Goal: Find specific page/section: Find specific page/section

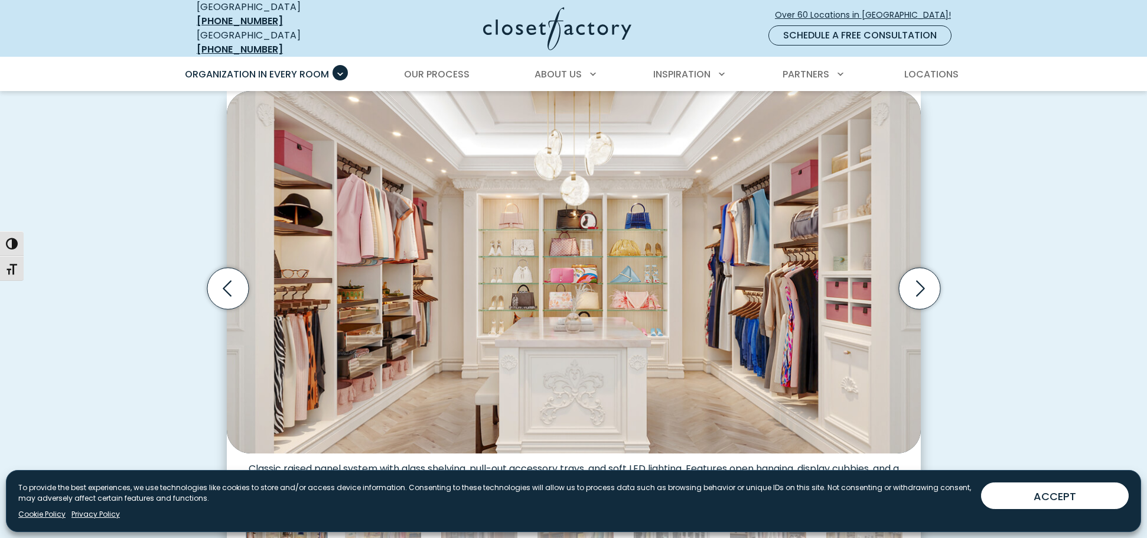
scroll to position [395, 0]
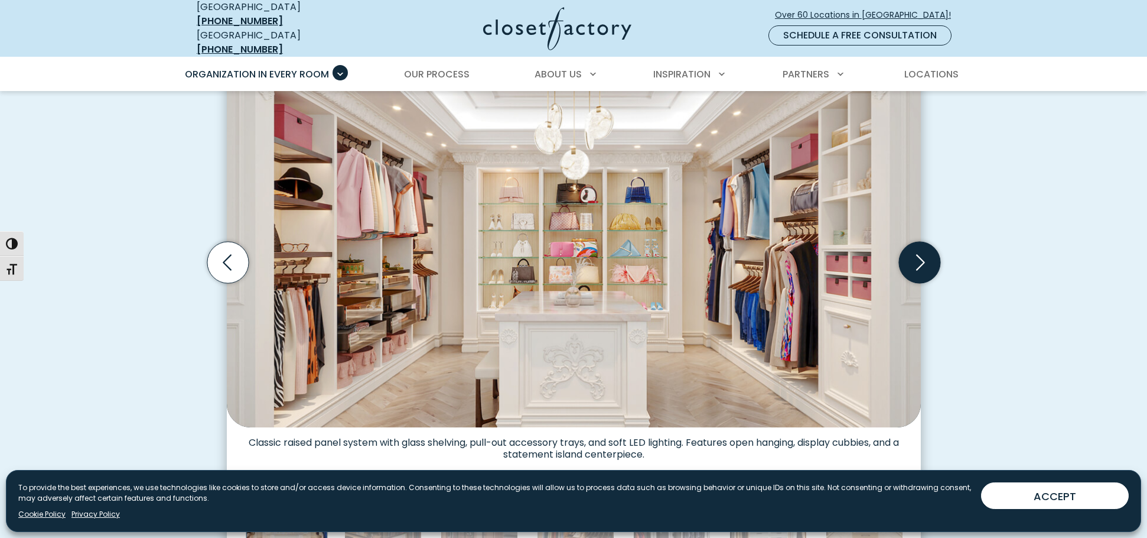
click at [918, 252] on icon "Next slide" at bounding box center [919, 262] width 41 height 41
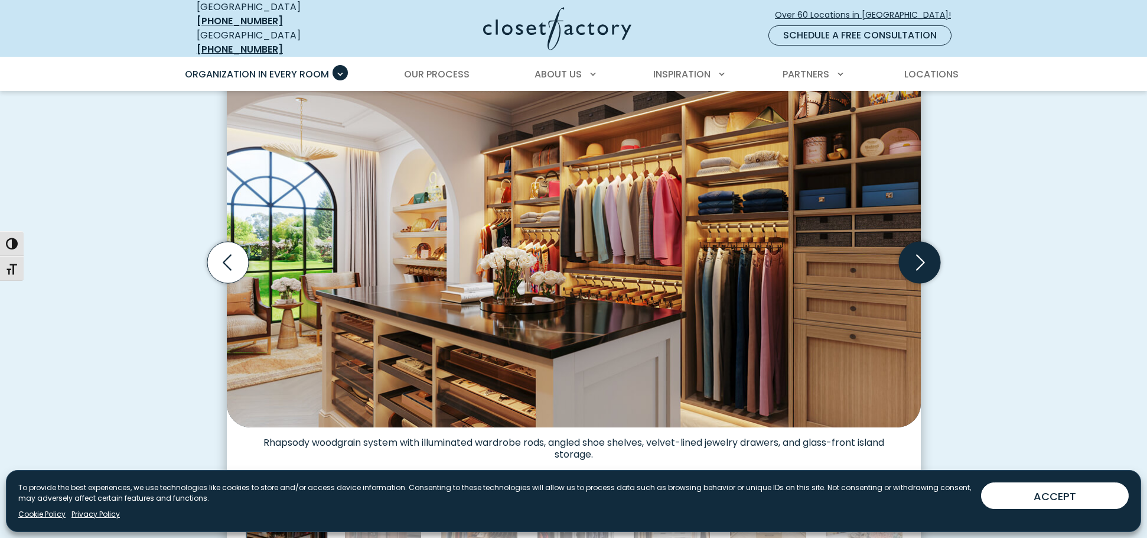
click at [918, 252] on icon "Next slide" at bounding box center [919, 262] width 41 height 41
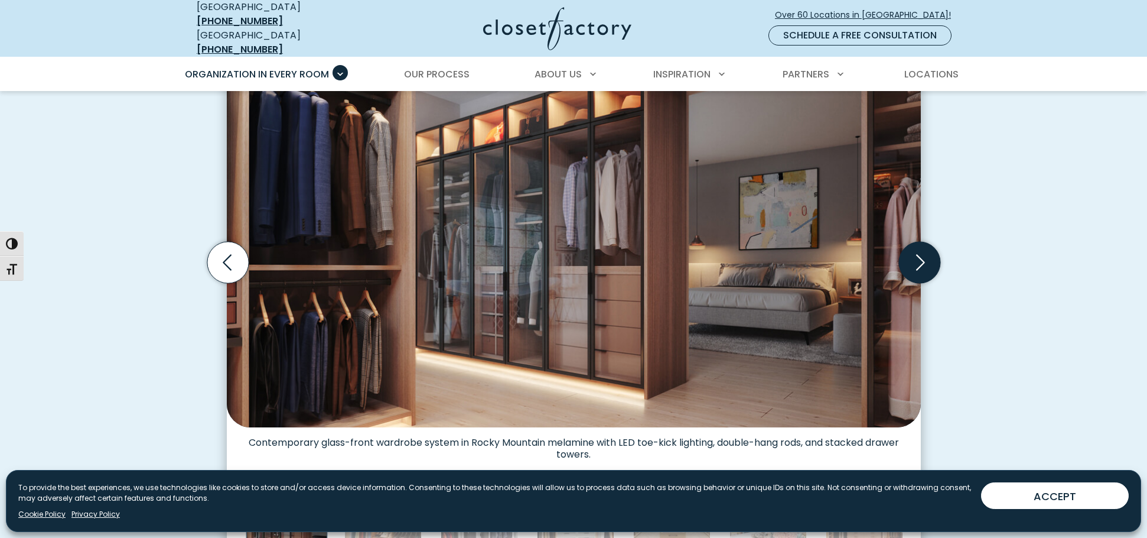
click at [918, 252] on icon "Next slide" at bounding box center [919, 262] width 41 height 41
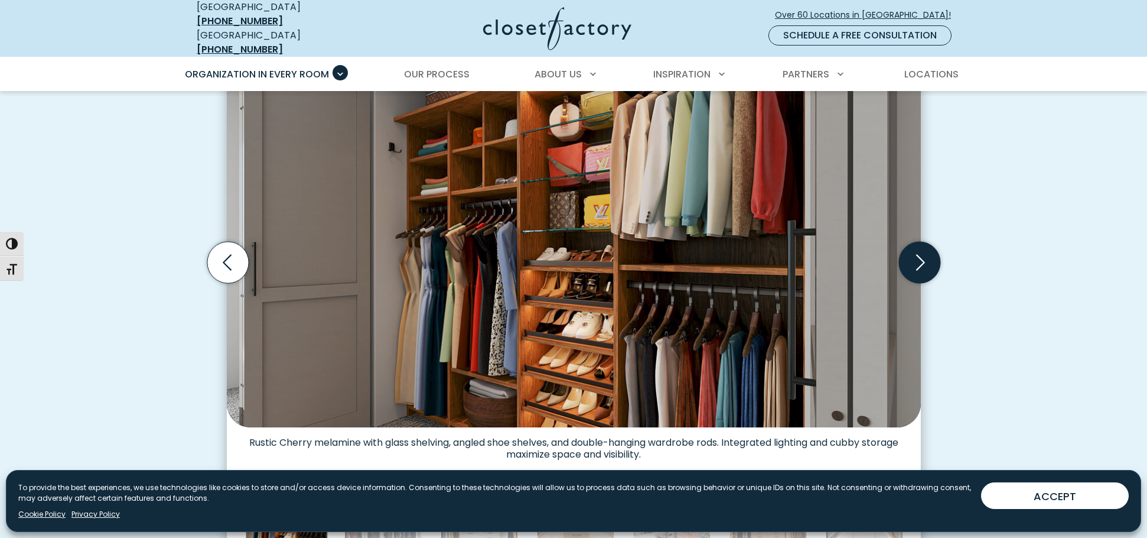
click at [918, 252] on icon "Next slide" at bounding box center [919, 262] width 41 height 41
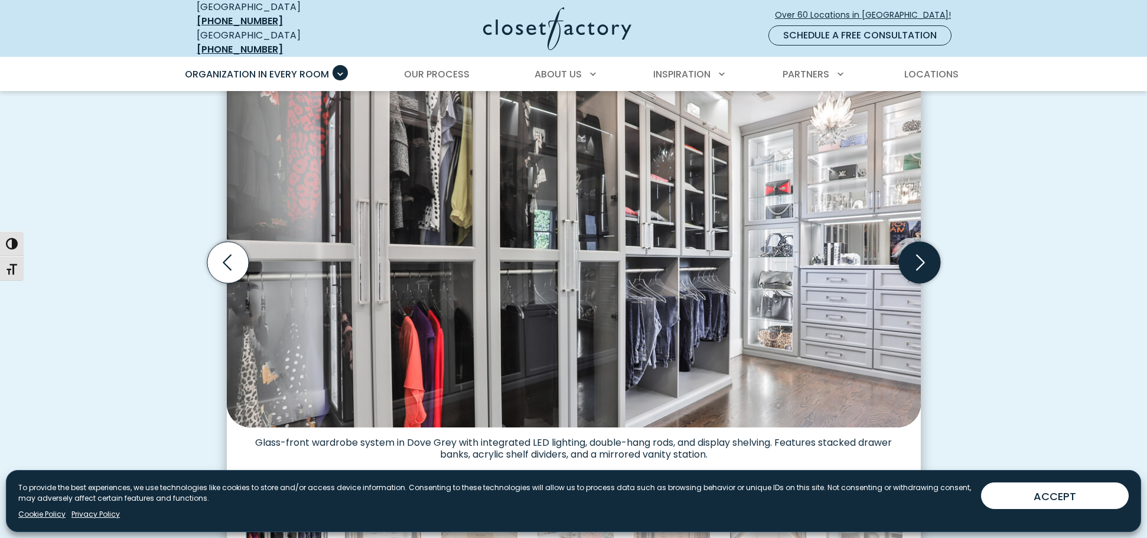
click at [918, 252] on icon "Next slide" at bounding box center [919, 262] width 41 height 41
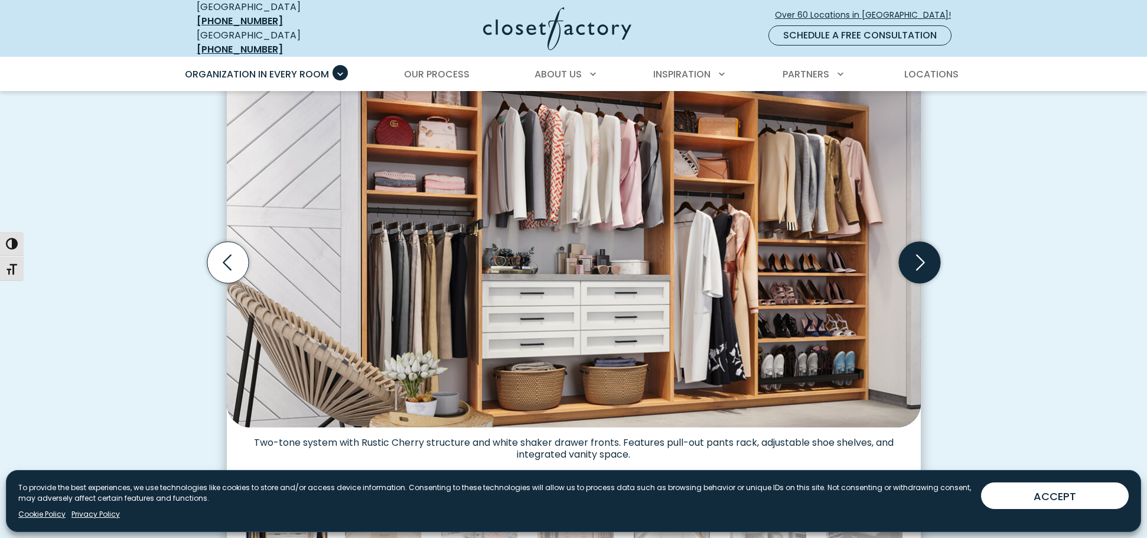
click at [918, 252] on icon "Next slide" at bounding box center [919, 262] width 41 height 41
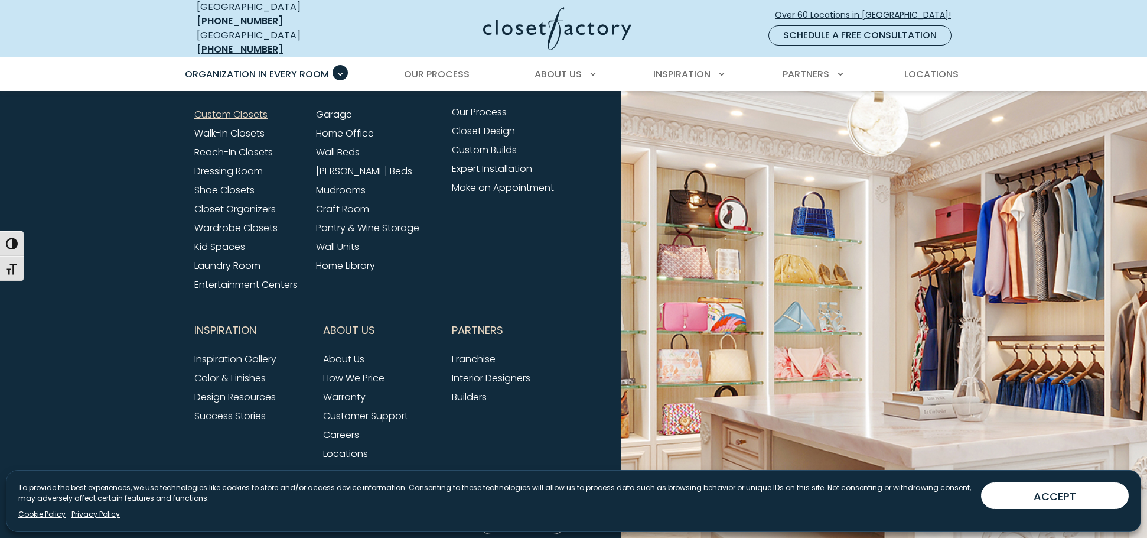
scroll to position [4027, 0]
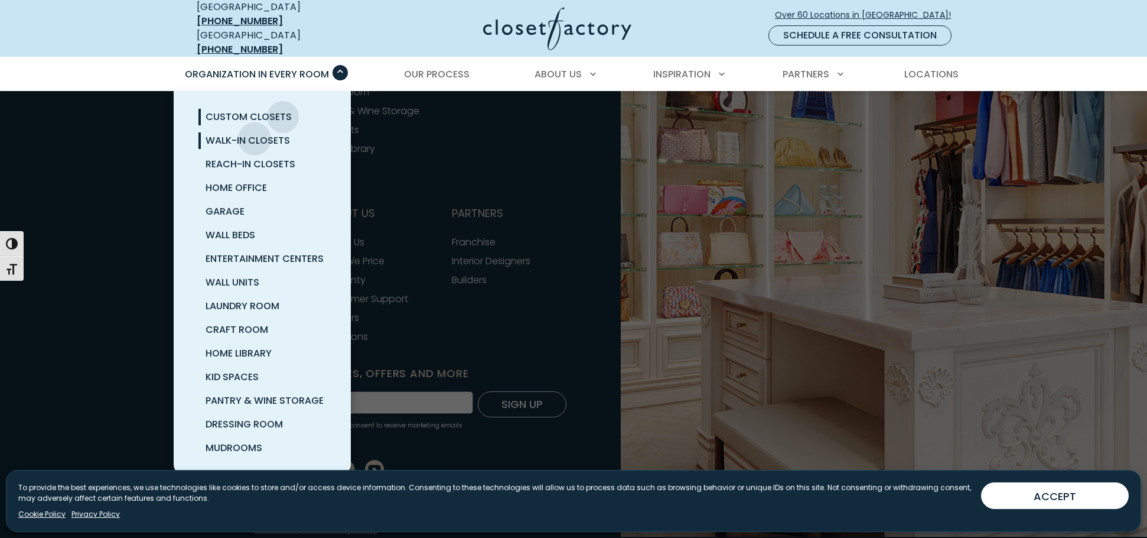
click at [255, 134] on span "Walk-In Closets" at bounding box center [248, 141] width 84 height 14
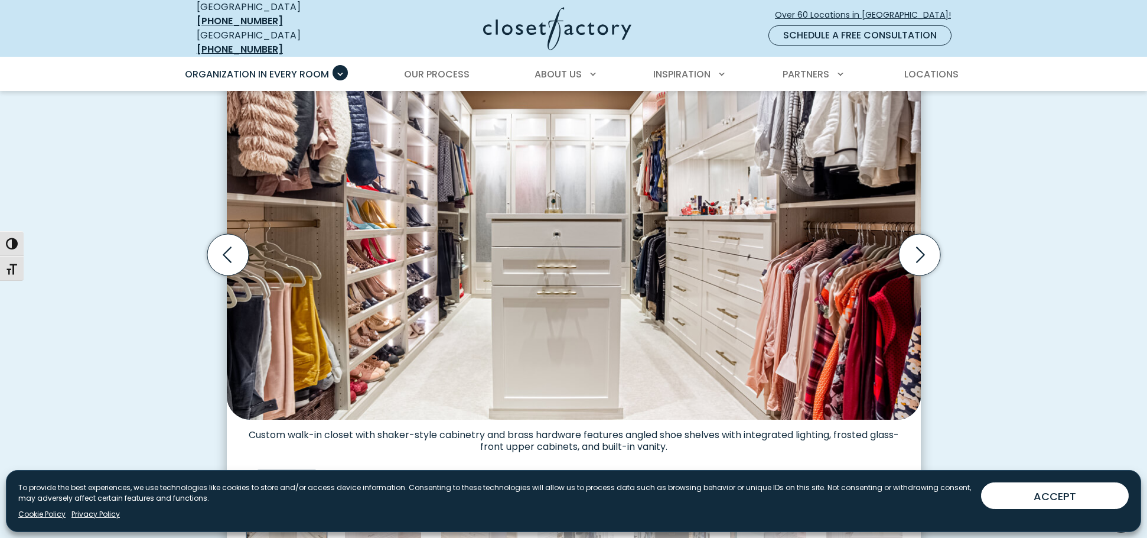
scroll to position [381, 0]
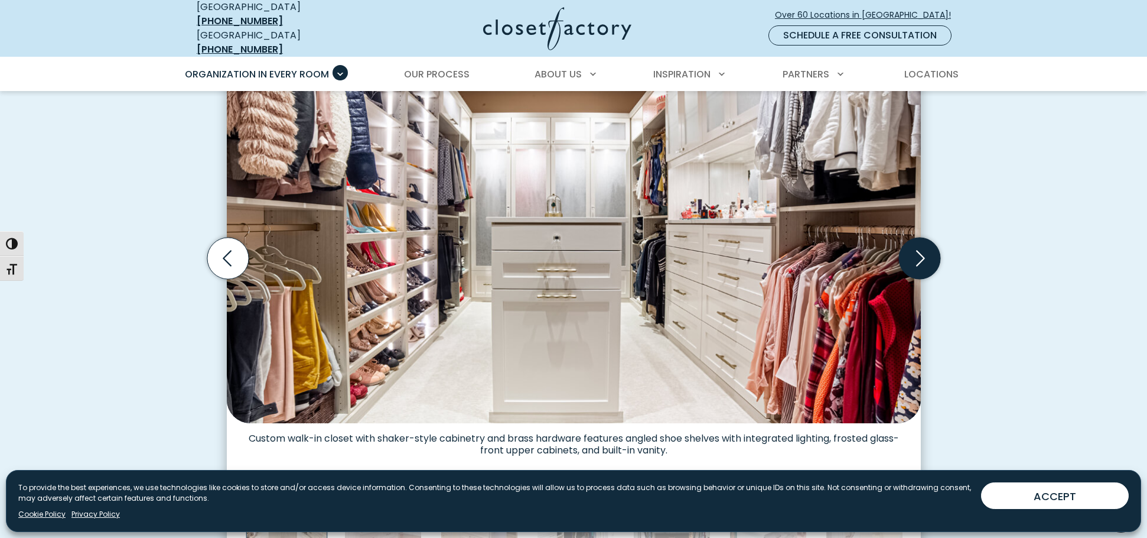
click at [918, 246] on icon "Next slide" at bounding box center [919, 258] width 41 height 41
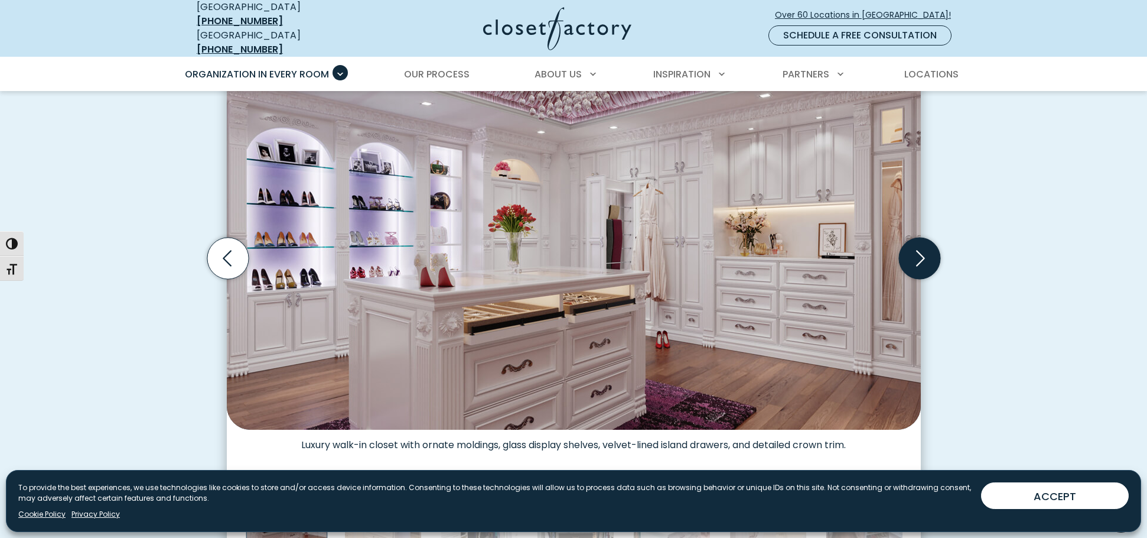
click at [918, 246] on icon "Next slide" at bounding box center [919, 258] width 41 height 41
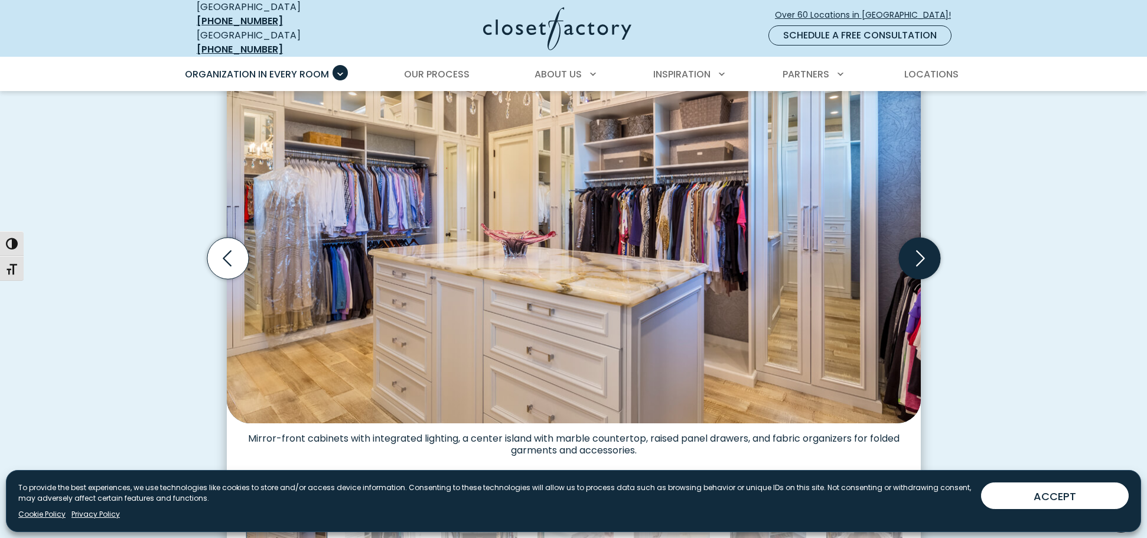
click at [918, 246] on icon "Next slide" at bounding box center [919, 258] width 41 height 41
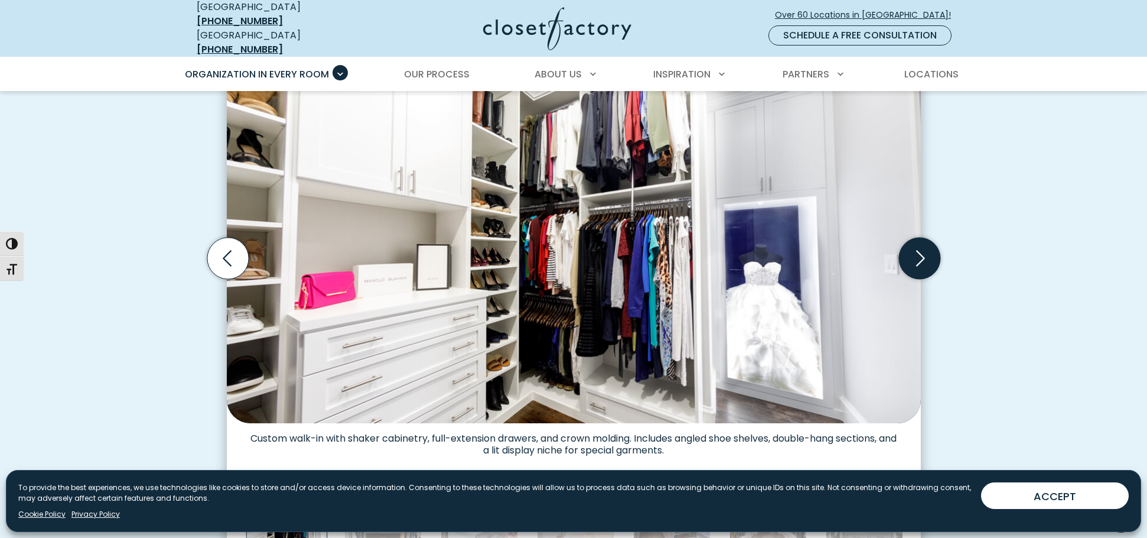
click at [917, 245] on icon "Next slide" at bounding box center [919, 258] width 41 height 41
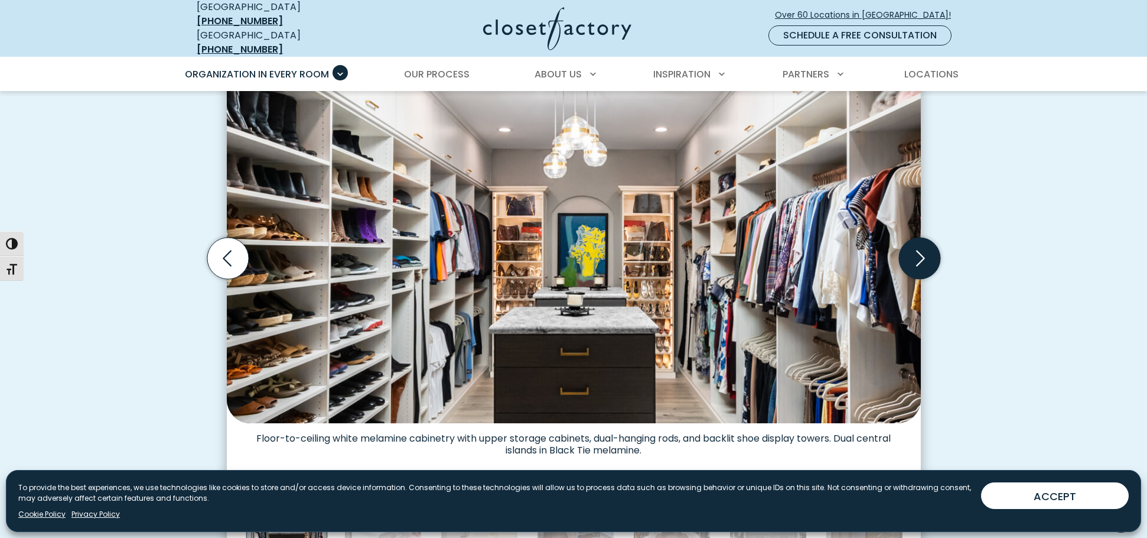
click at [917, 245] on icon "Next slide" at bounding box center [919, 258] width 41 height 41
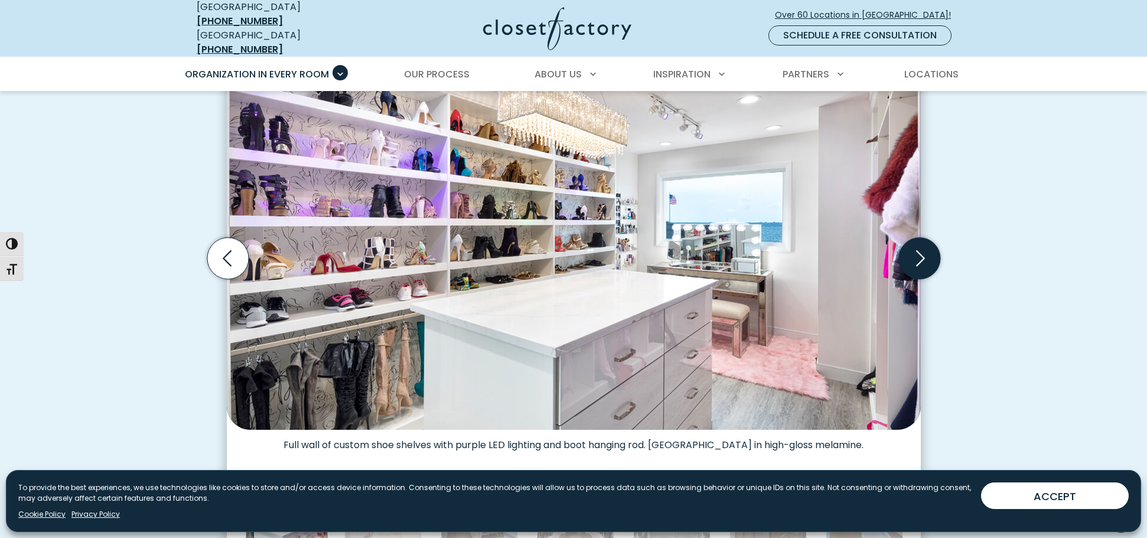
click at [917, 245] on icon "Next slide" at bounding box center [919, 258] width 41 height 41
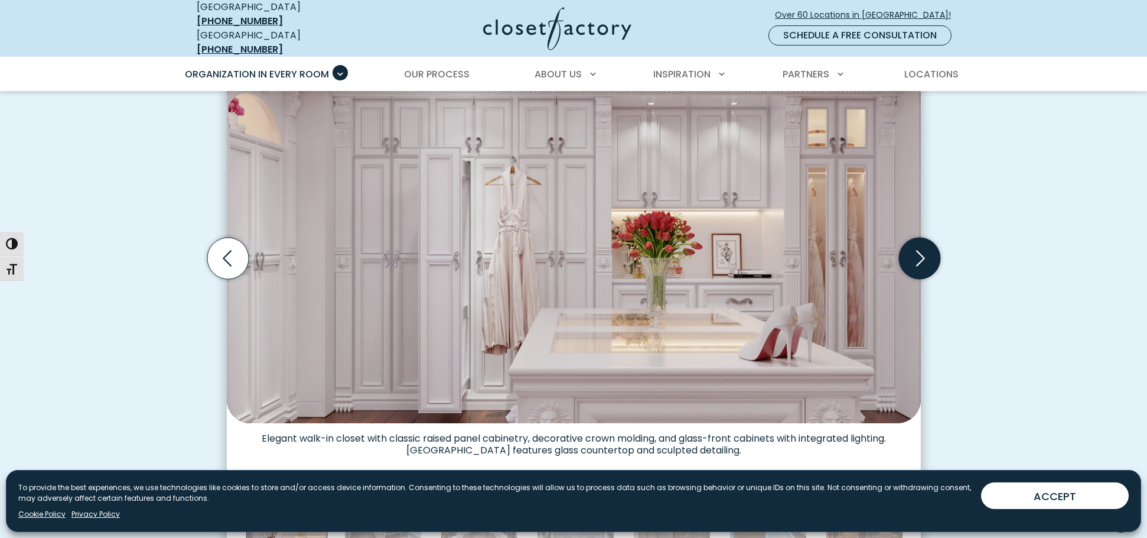
click at [917, 245] on icon "Next slide" at bounding box center [919, 258] width 41 height 41
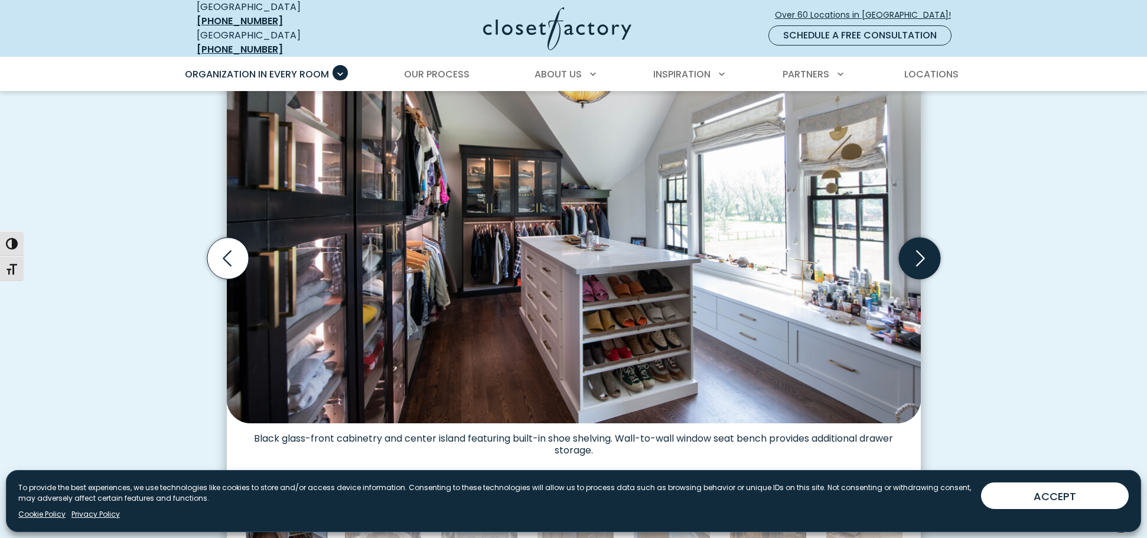
click at [917, 245] on icon "Next slide" at bounding box center [919, 258] width 41 height 41
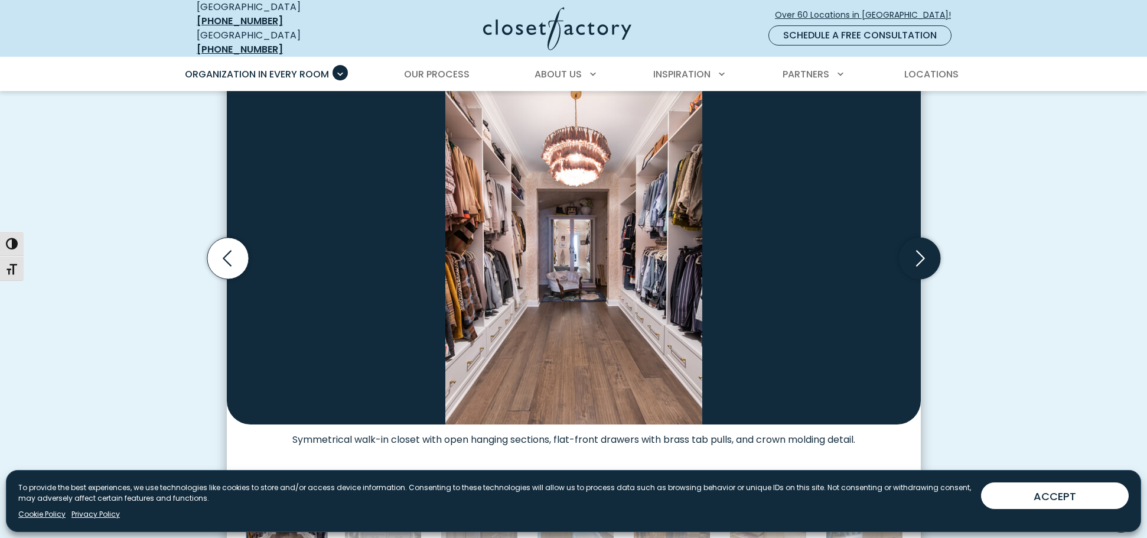
click at [917, 245] on icon "Next slide" at bounding box center [919, 258] width 41 height 41
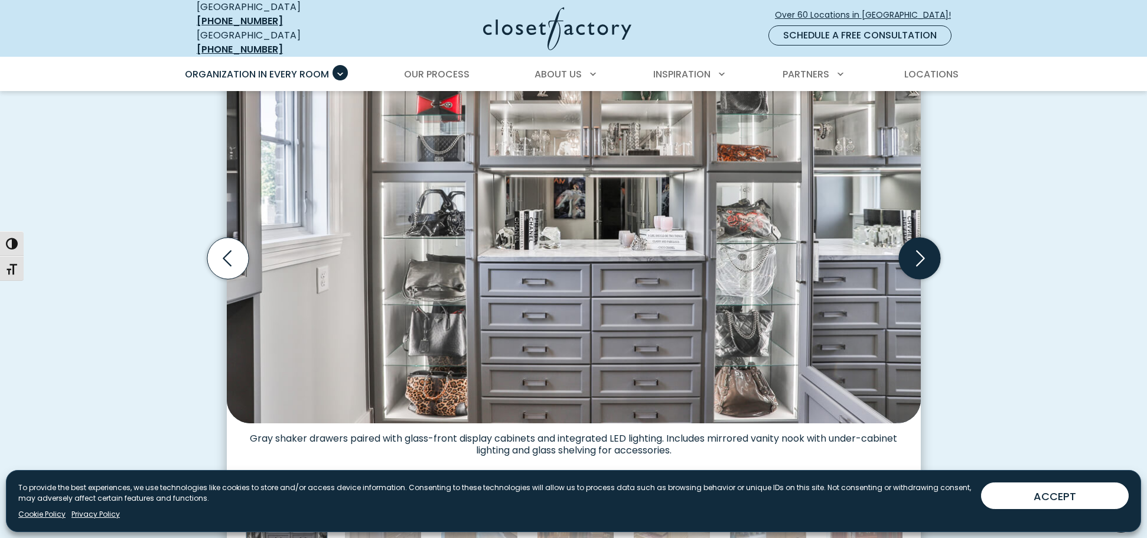
click at [917, 245] on icon "Next slide" at bounding box center [919, 258] width 41 height 41
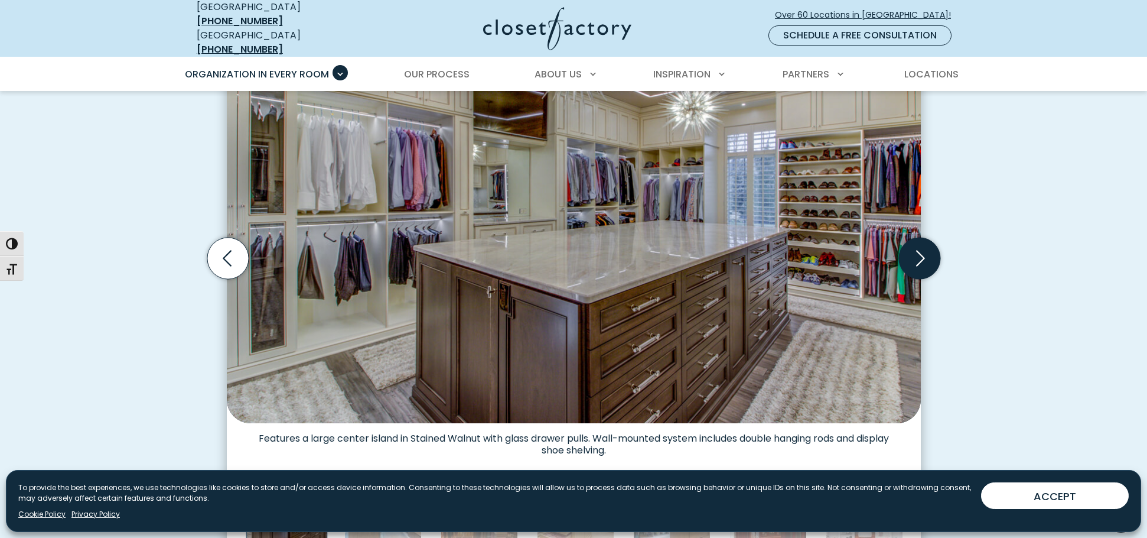
click at [917, 245] on icon "Next slide" at bounding box center [919, 258] width 41 height 41
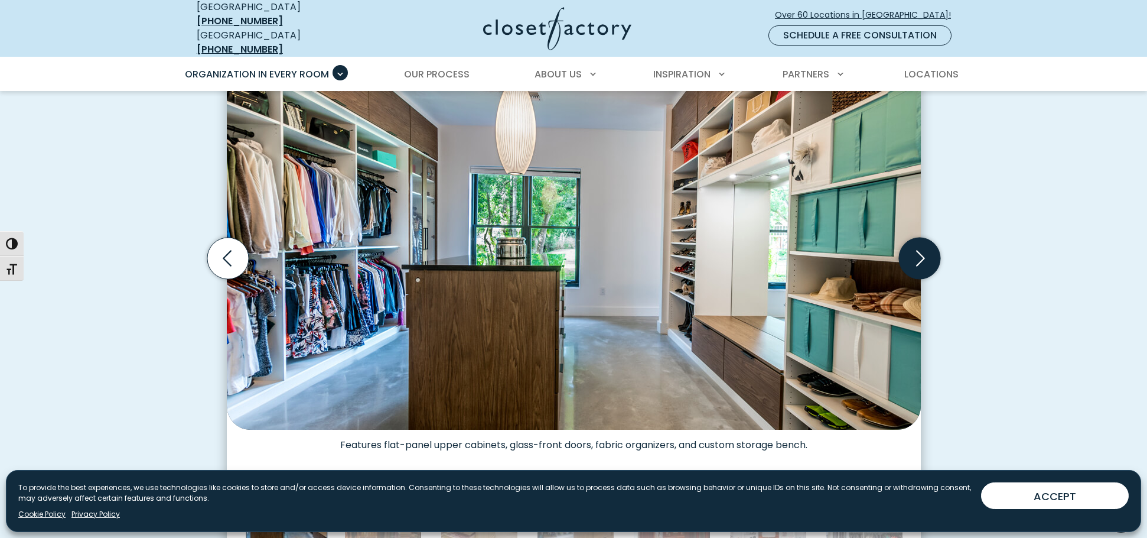
click at [917, 245] on icon "Next slide" at bounding box center [919, 258] width 41 height 41
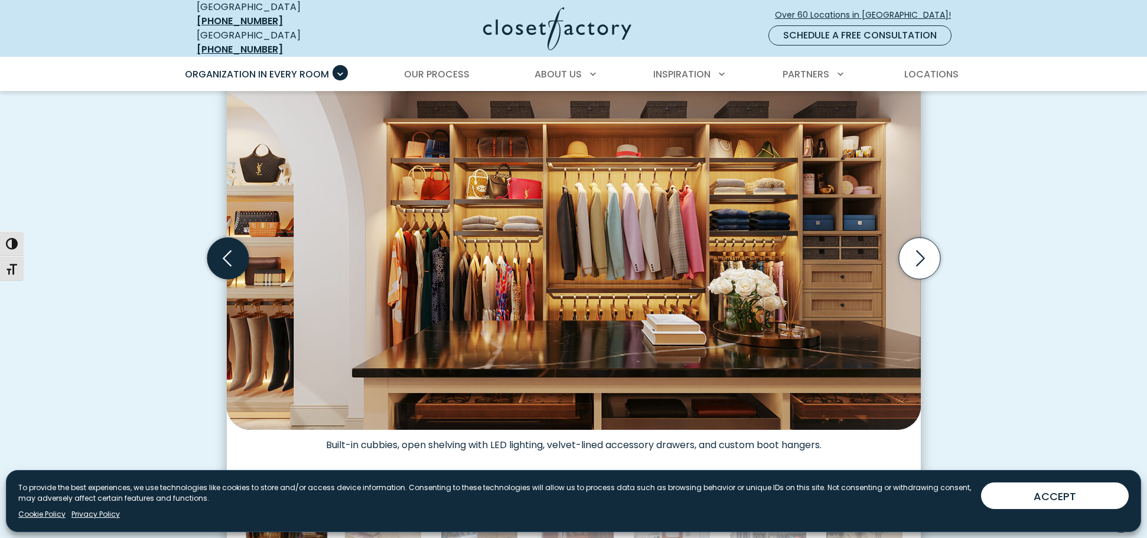
click at [229, 255] on icon "Previous slide" at bounding box center [227, 259] width 9 height 16
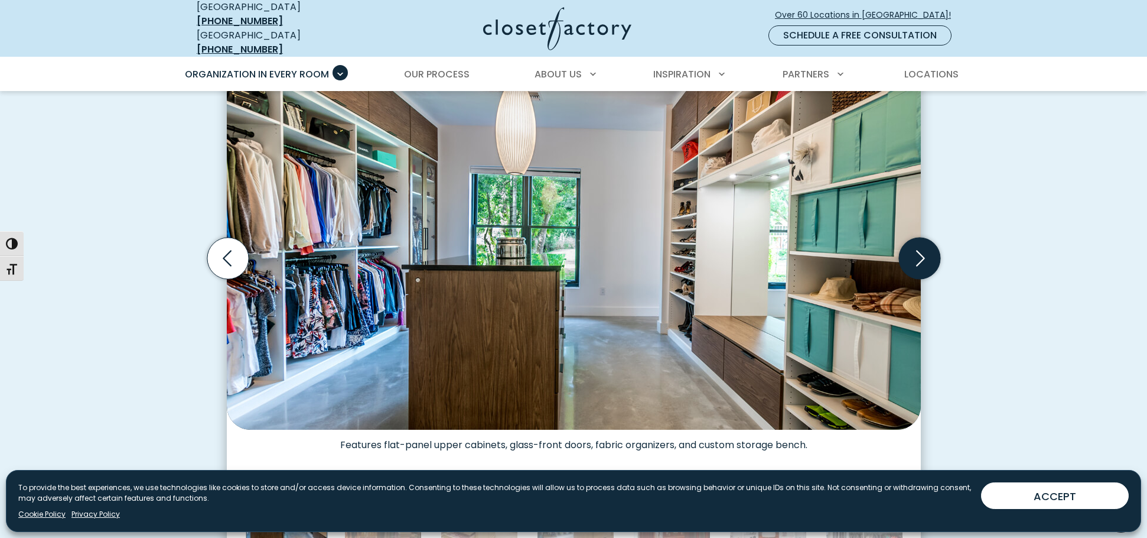
click at [918, 249] on icon "Next slide" at bounding box center [919, 258] width 41 height 41
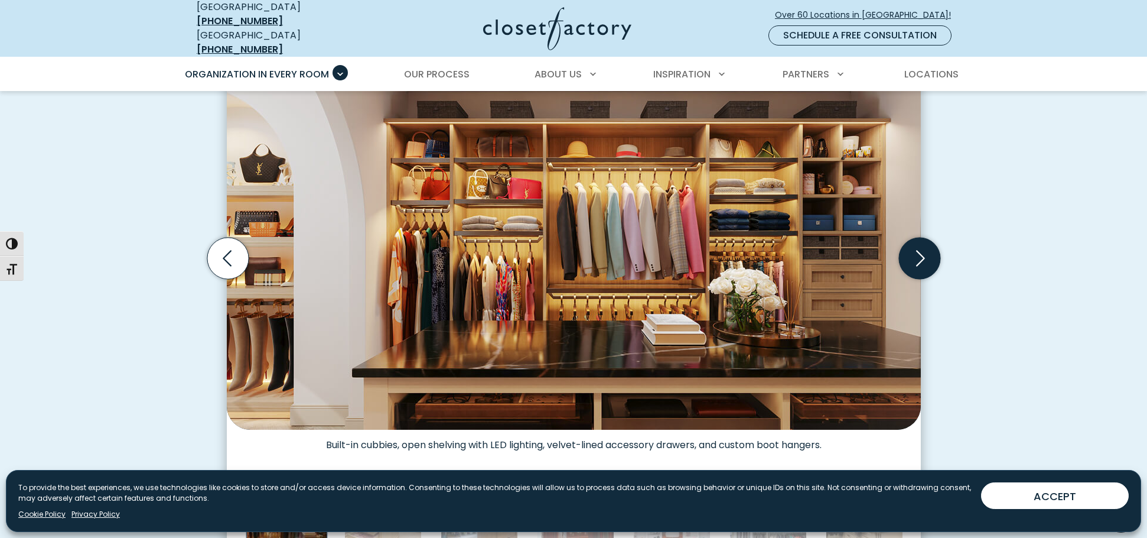
click at [918, 249] on icon "Next slide" at bounding box center [919, 258] width 41 height 41
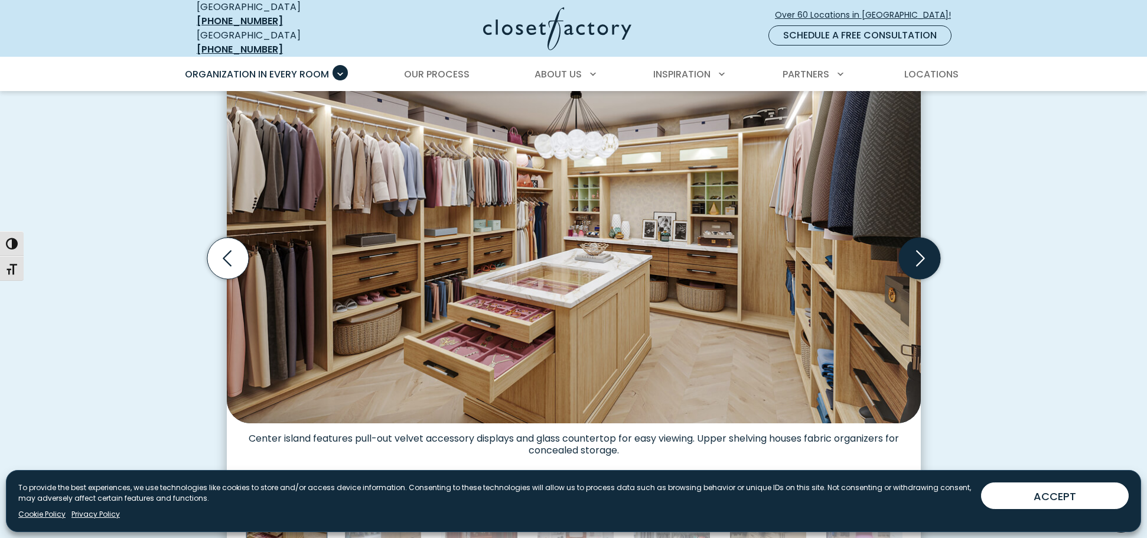
click at [918, 249] on icon "Next slide" at bounding box center [919, 258] width 41 height 41
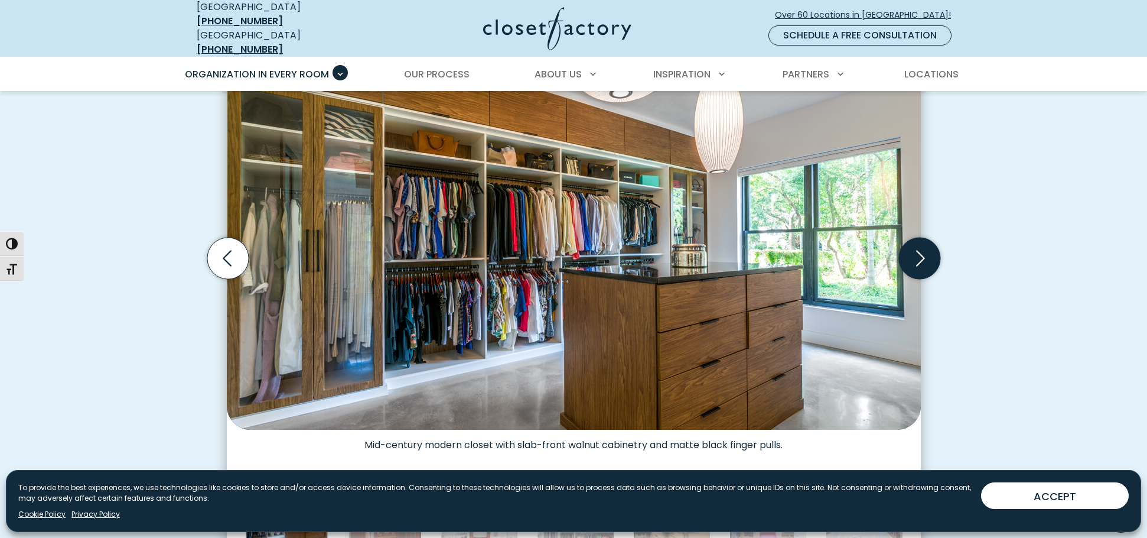
click at [918, 249] on icon "Next slide" at bounding box center [919, 258] width 41 height 41
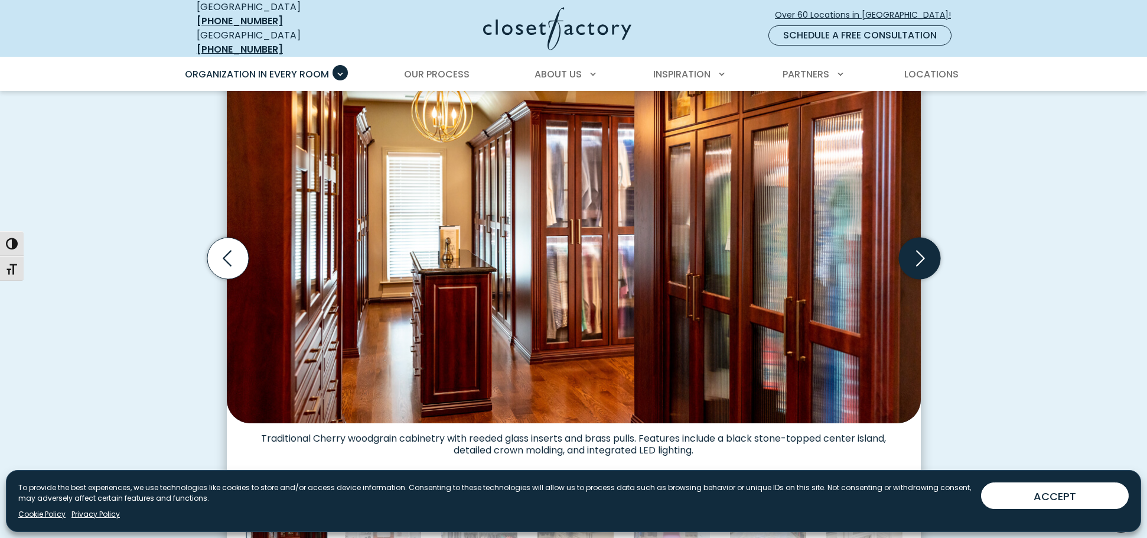
click at [918, 249] on icon "Next slide" at bounding box center [919, 258] width 41 height 41
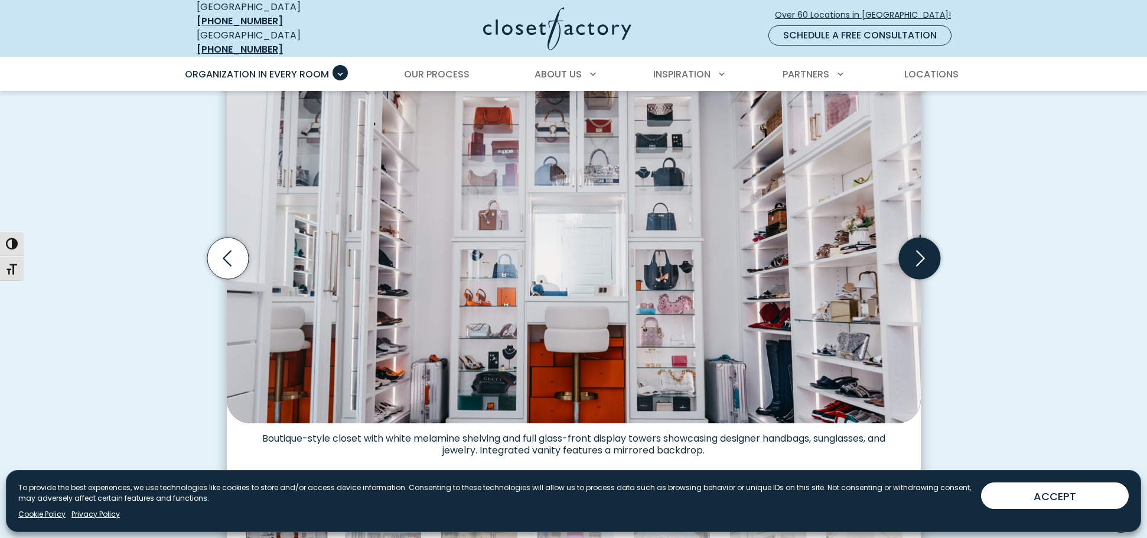
click at [918, 249] on icon "Next slide" at bounding box center [919, 258] width 41 height 41
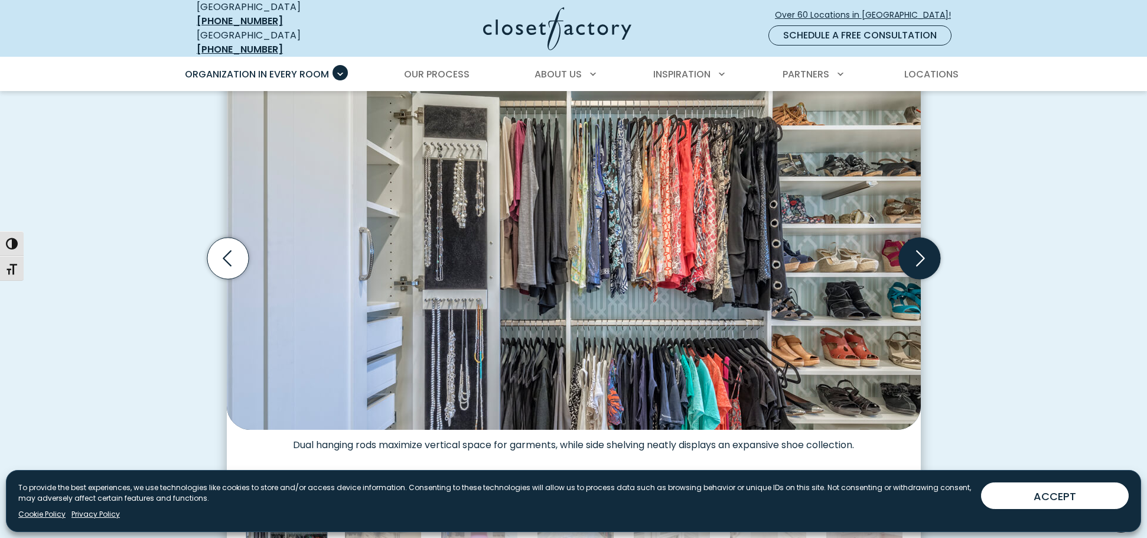
click at [918, 249] on icon "Next slide" at bounding box center [919, 258] width 41 height 41
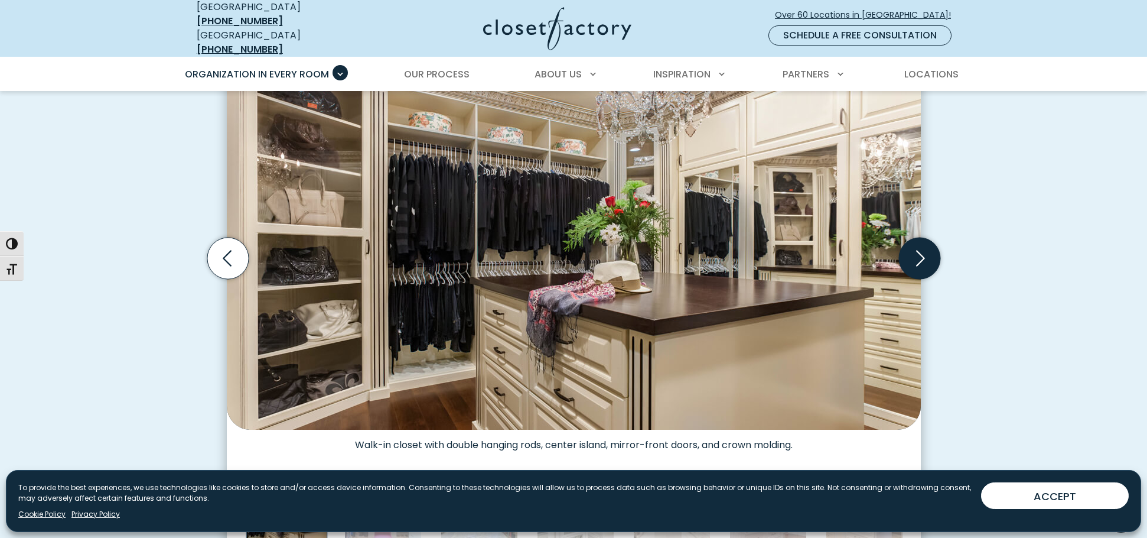
click at [918, 249] on icon "Next slide" at bounding box center [919, 258] width 41 height 41
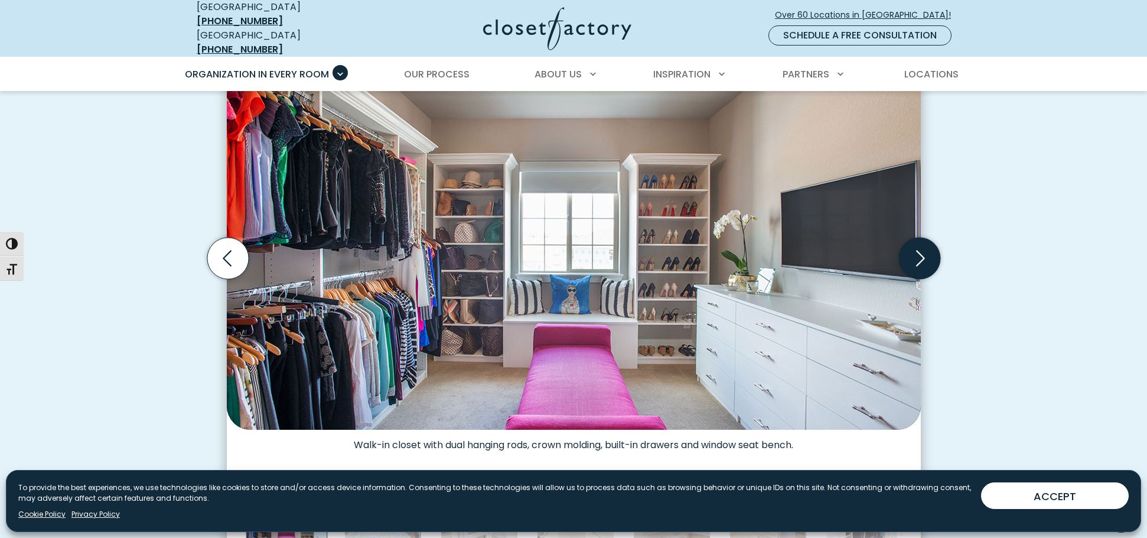
click at [918, 249] on icon "Next slide" at bounding box center [919, 258] width 41 height 41
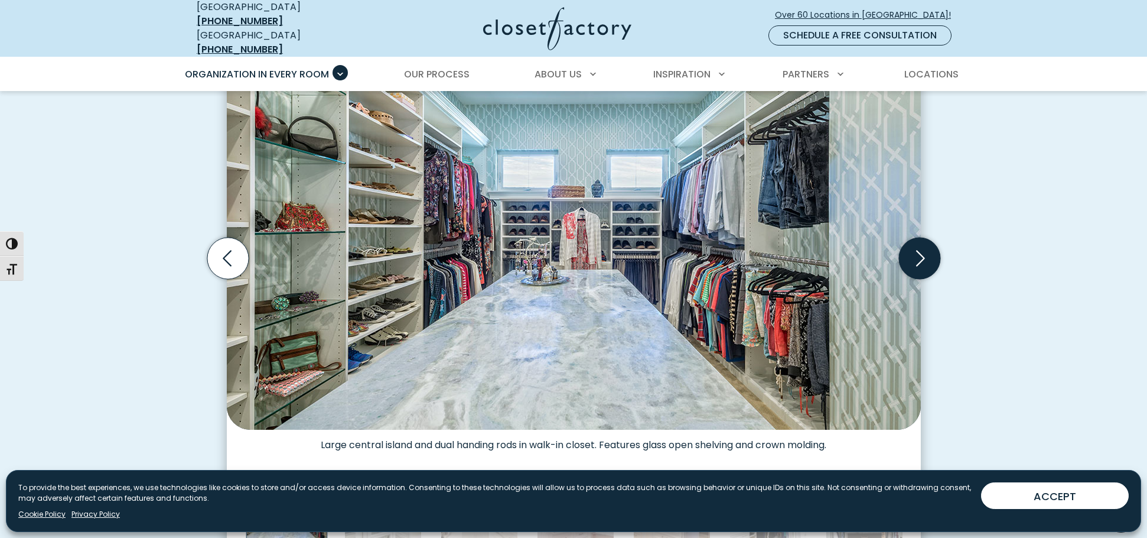
click at [918, 249] on icon "Next slide" at bounding box center [919, 258] width 41 height 41
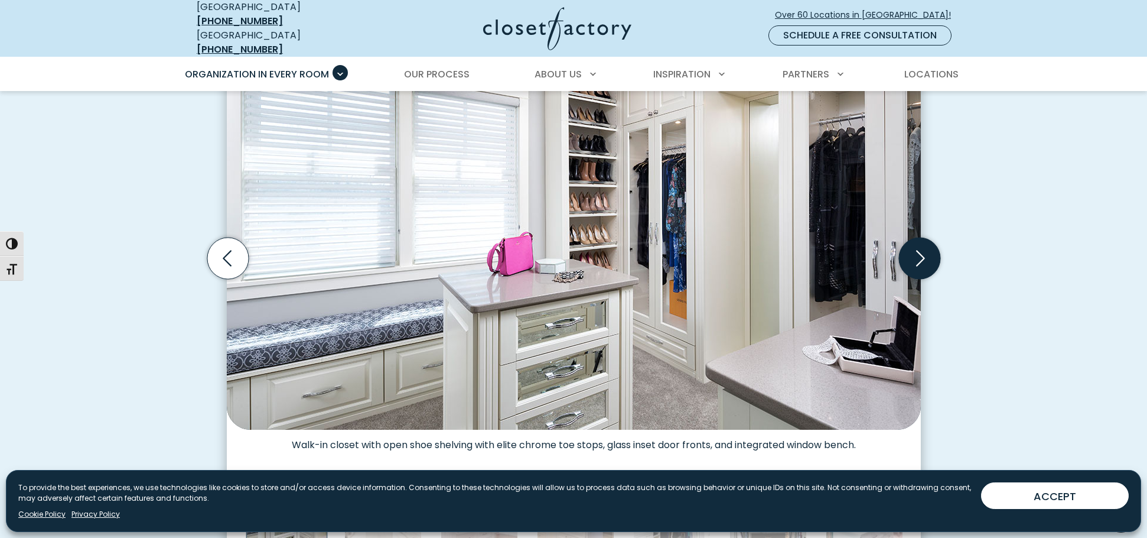
click at [918, 249] on icon "Next slide" at bounding box center [919, 258] width 41 height 41
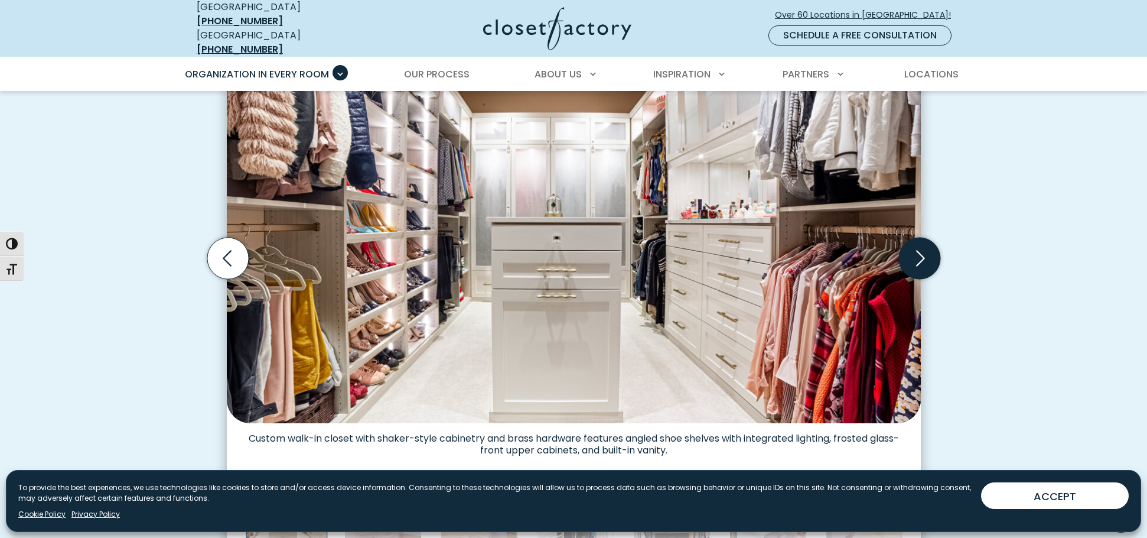
click at [918, 249] on icon "Next slide" at bounding box center [919, 258] width 41 height 41
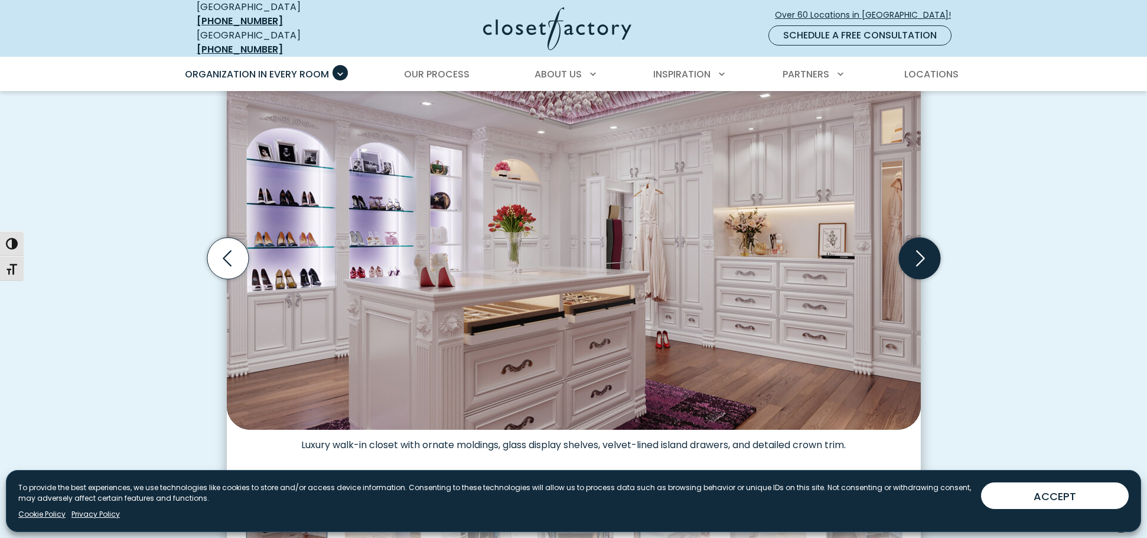
click at [918, 249] on icon "Next slide" at bounding box center [919, 258] width 41 height 41
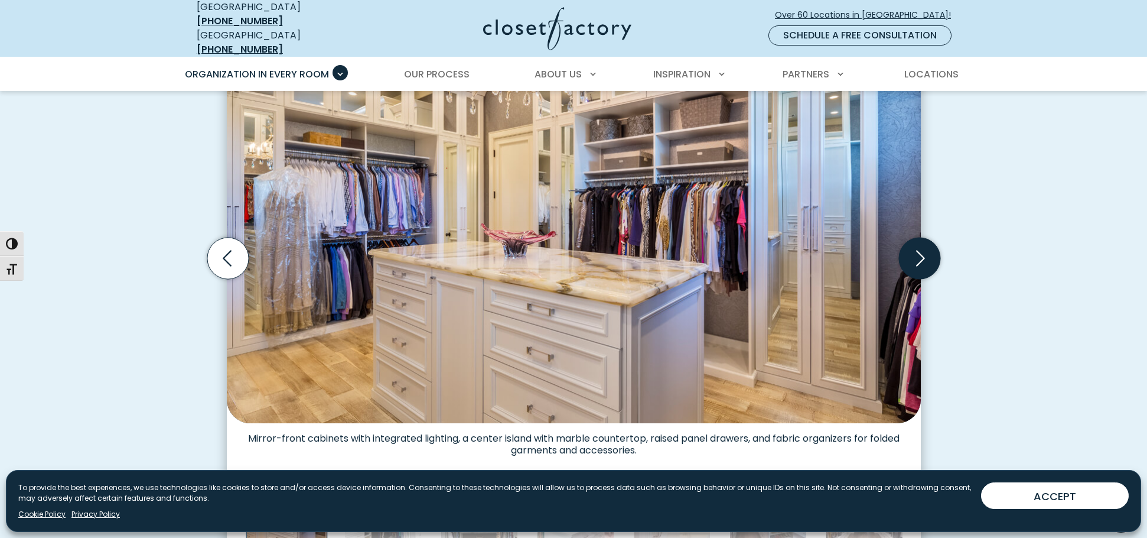
click at [918, 249] on icon "Next slide" at bounding box center [919, 258] width 41 height 41
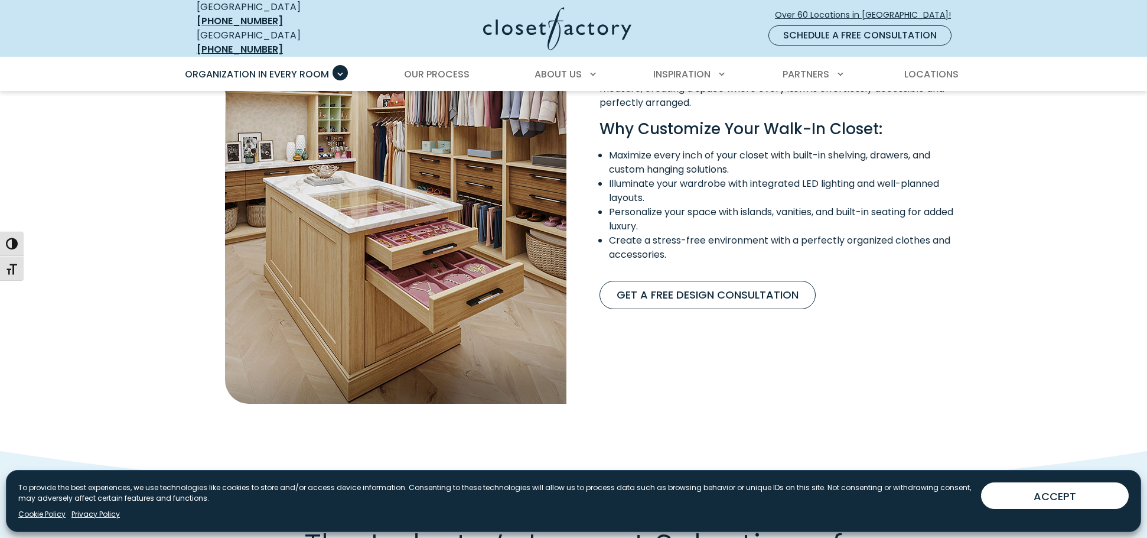
scroll to position [1084, 0]
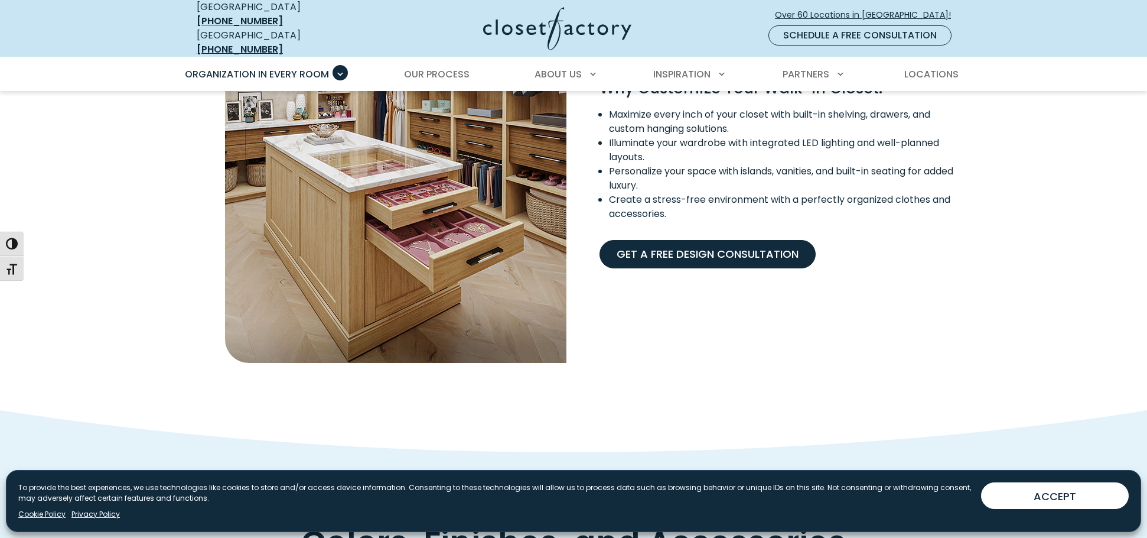
click at [711, 248] on link "Get A Free Design Consultation" at bounding box center [708, 254] width 216 height 28
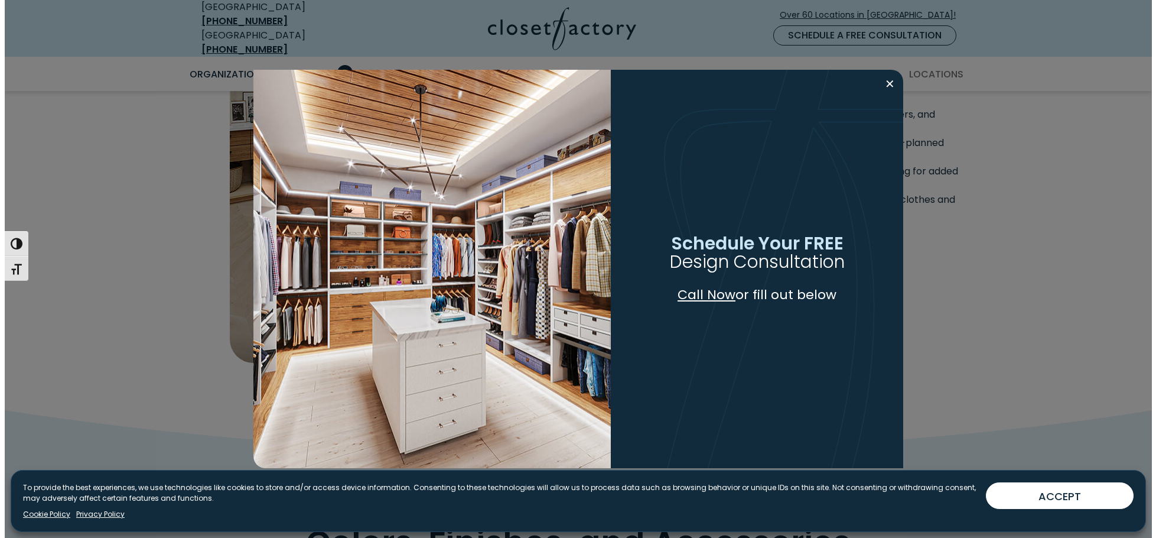
scroll to position [1084, 0]
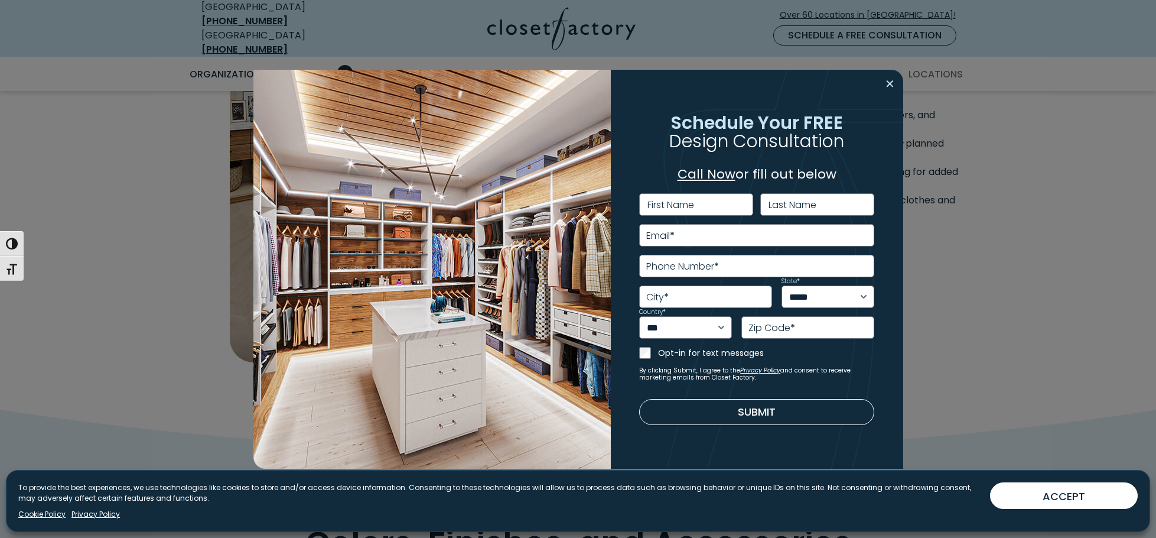
click at [889, 83] on button "Close modal" at bounding box center [890, 83] width 17 height 19
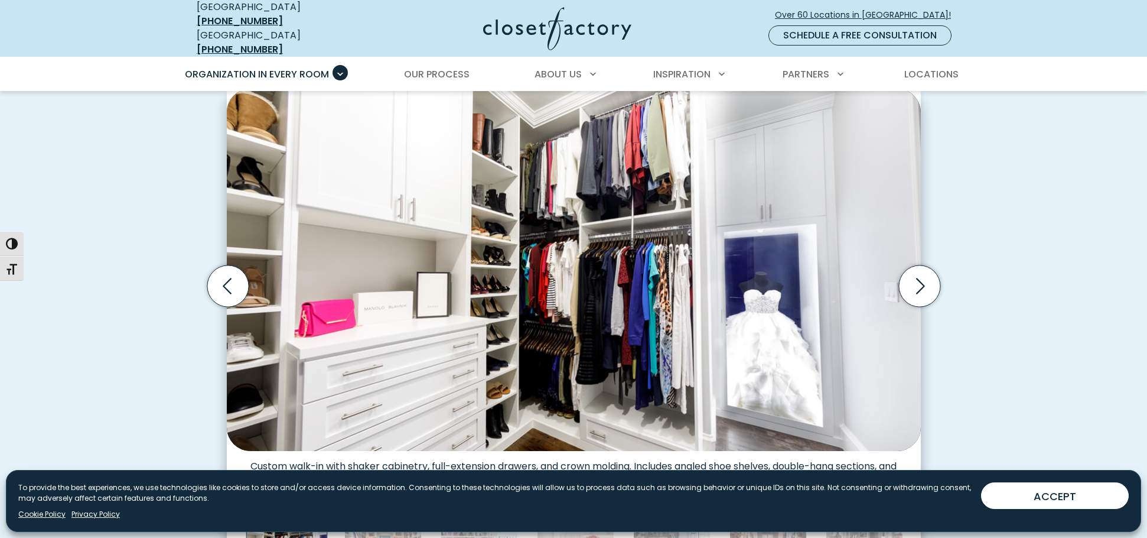
scroll to position [0, 0]
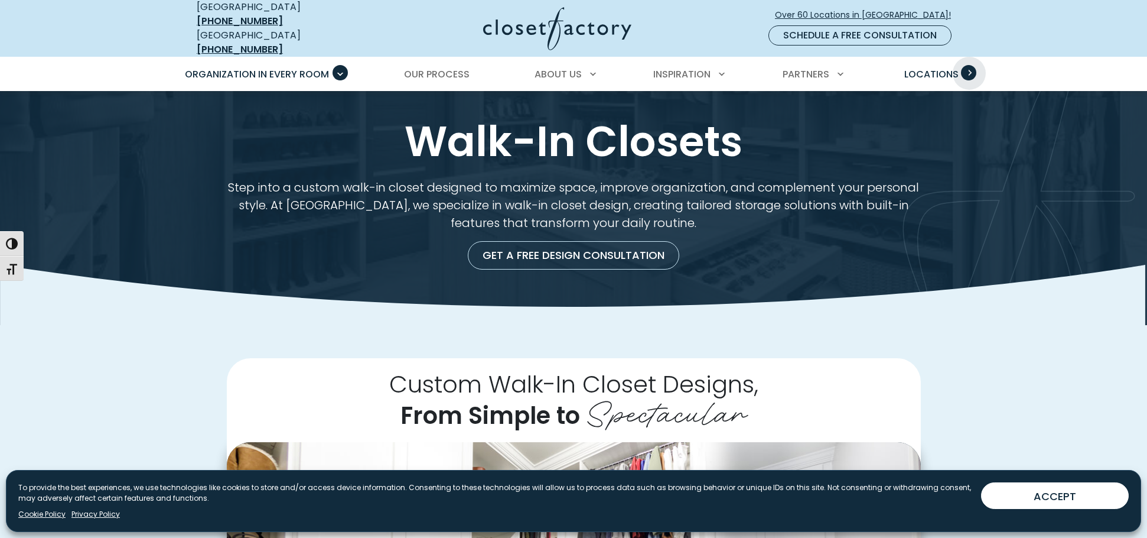
click at [970, 65] on span "Primary Menu" at bounding box center [968, 72] width 15 height 15
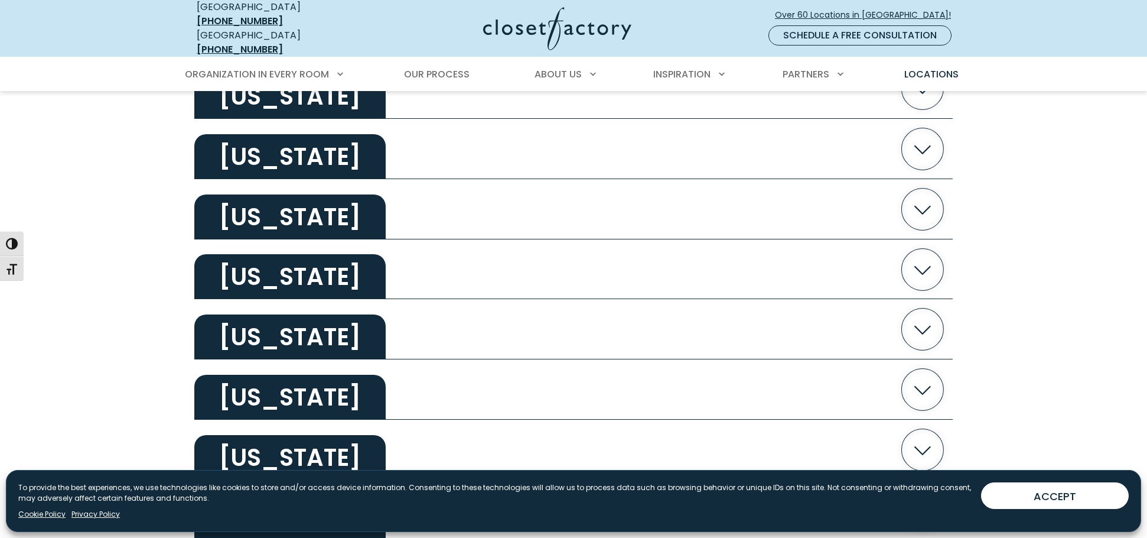
scroll to position [602, 0]
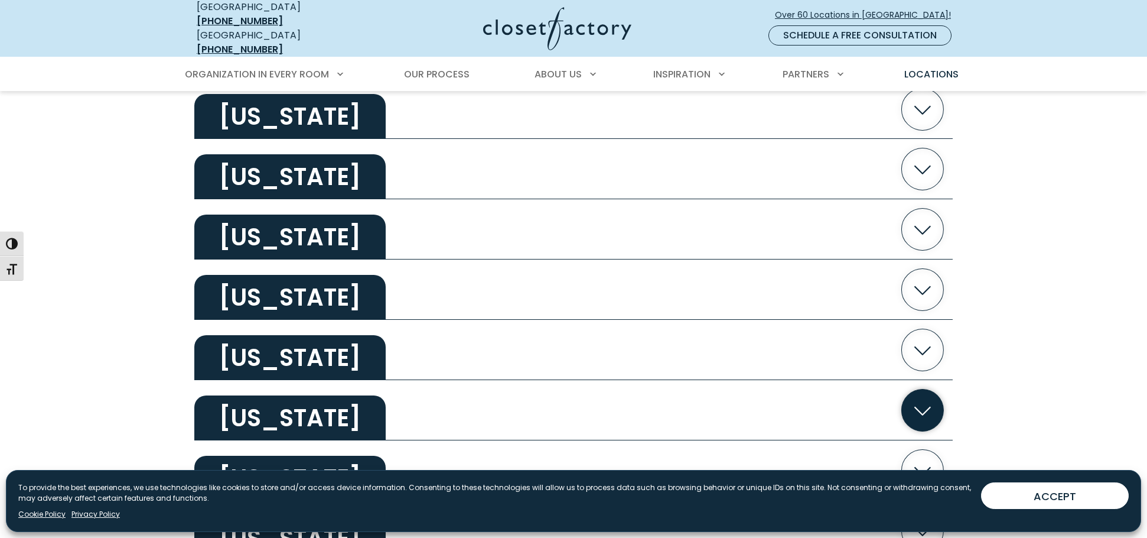
click at [925, 401] on icon "button" at bounding box center [923, 410] width 42 height 42
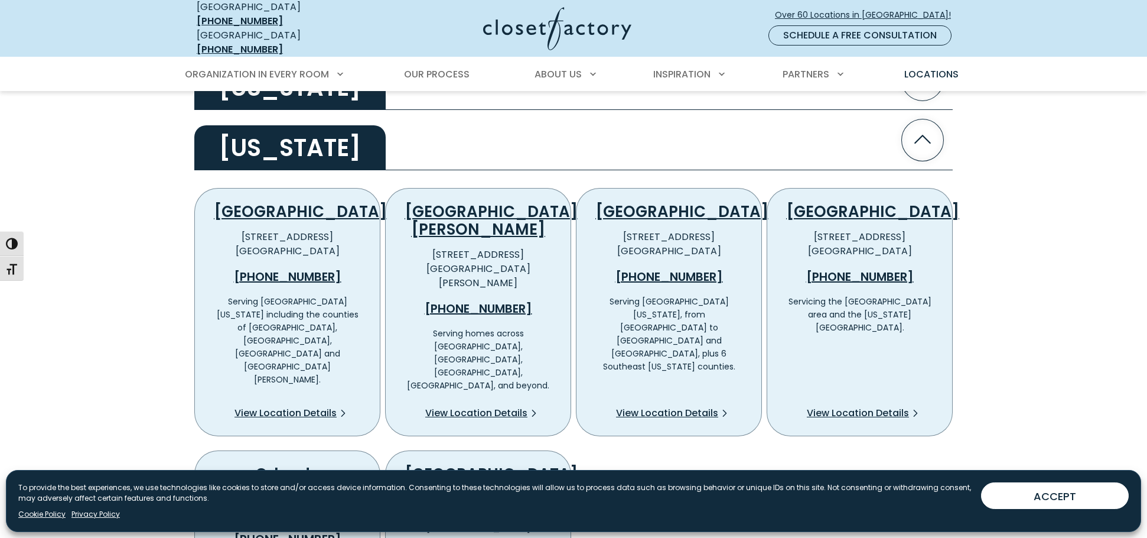
scroll to position [876, 0]
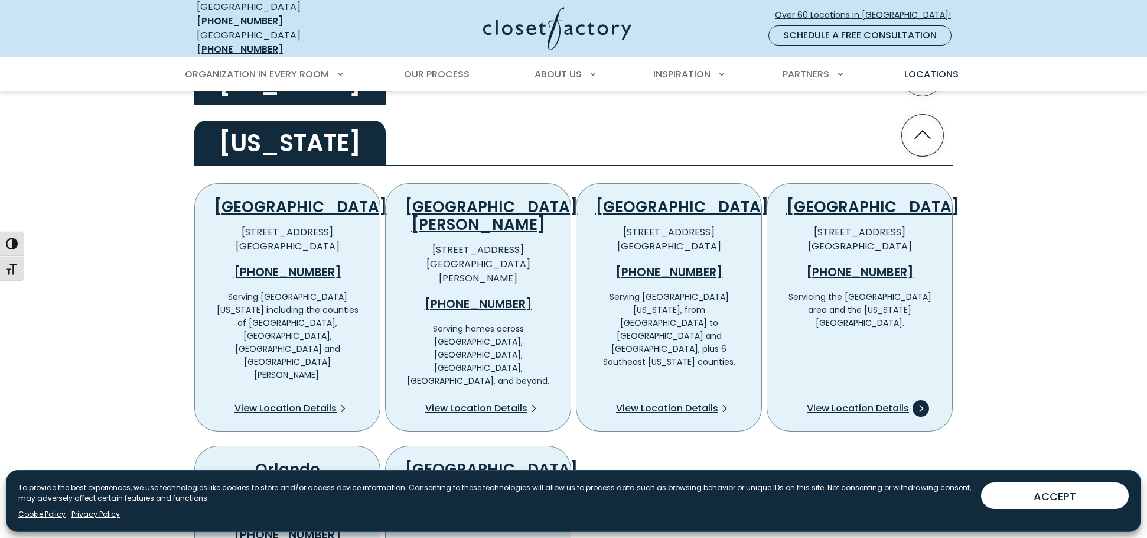
click at [844, 401] on span "View Location Details" at bounding box center [858, 408] width 102 height 14
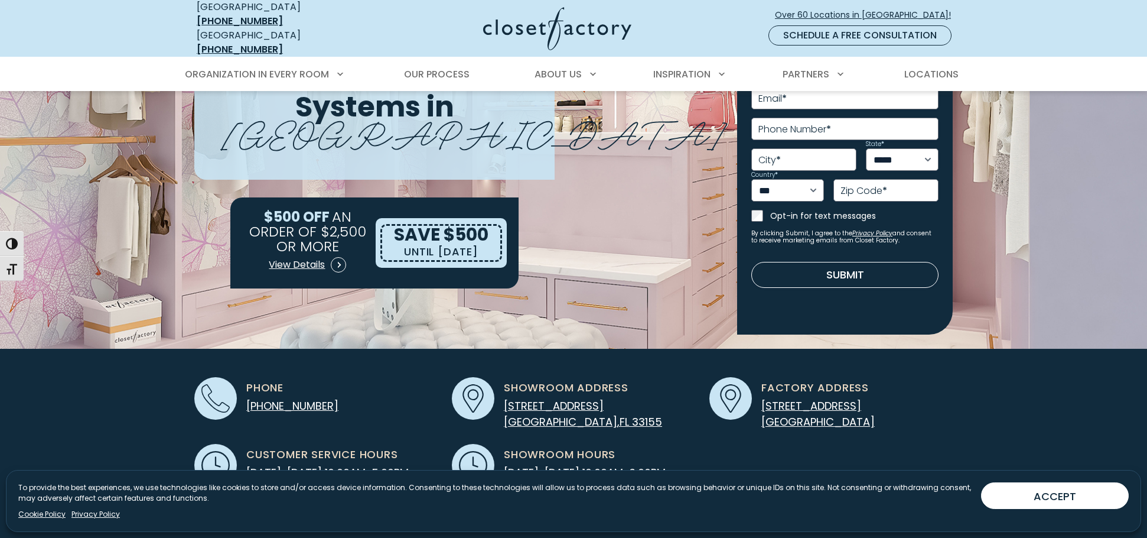
scroll to position [184, 0]
